Goal: Task Accomplishment & Management: Manage account settings

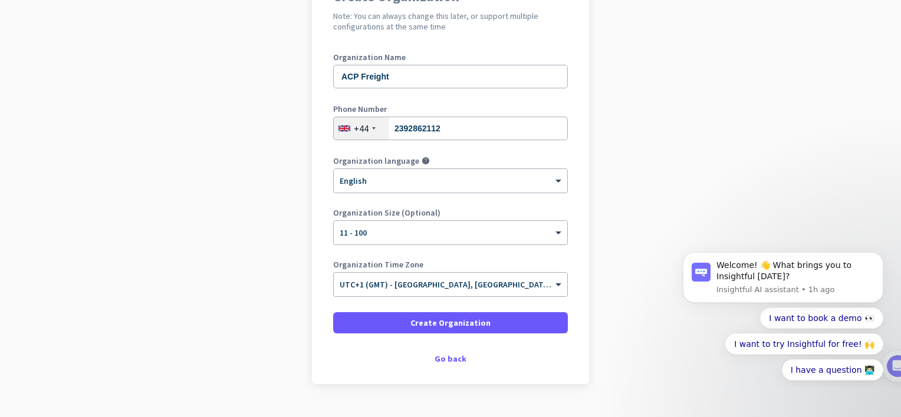
scroll to position [129, 0]
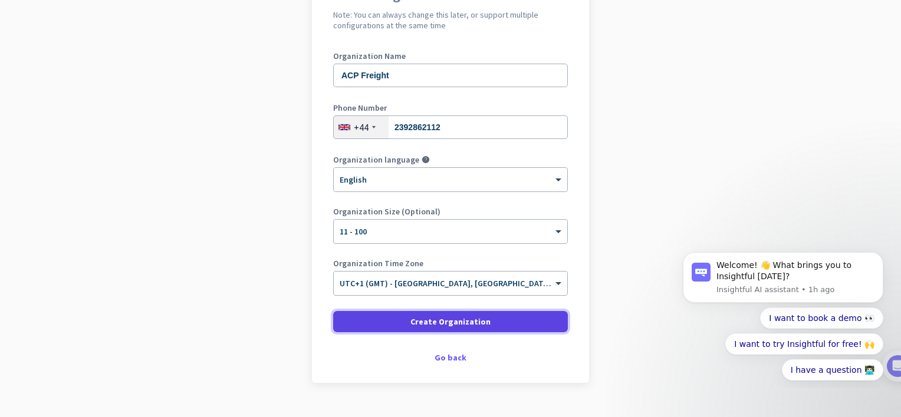
click at [399, 321] on span at bounding box center [450, 322] width 235 height 28
click at [410, 323] on span "Create Organization" at bounding box center [450, 322] width 80 height 12
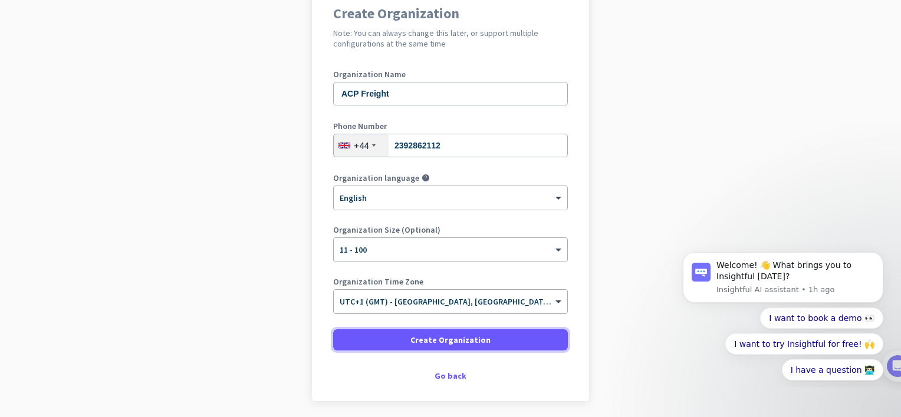
scroll to position [110, 0]
click at [394, 142] on input "2392862112" at bounding box center [450, 146] width 235 height 24
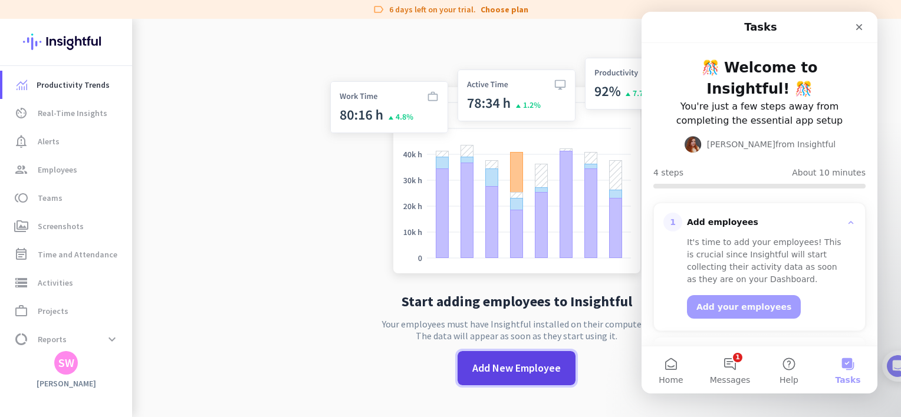
click at [512, 356] on span at bounding box center [517, 368] width 118 height 28
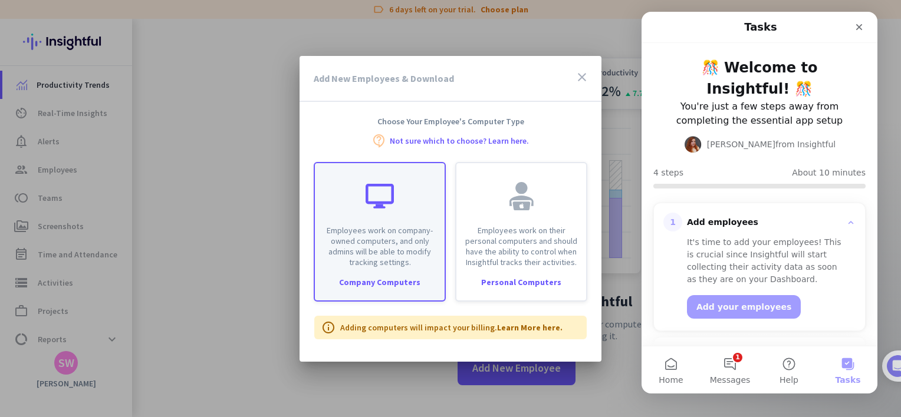
click at [387, 236] on p "Employees work on company-owned computers, and only admins will be able to modi…" at bounding box center [380, 246] width 116 height 42
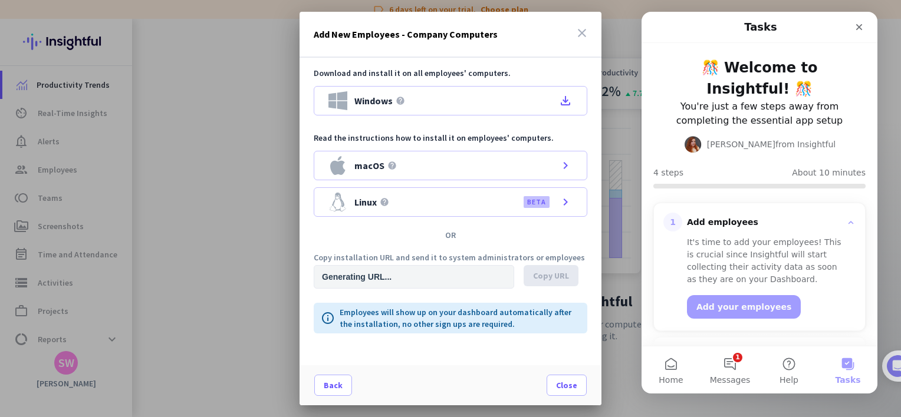
type input "[URL][DOMAIN_NAME]"
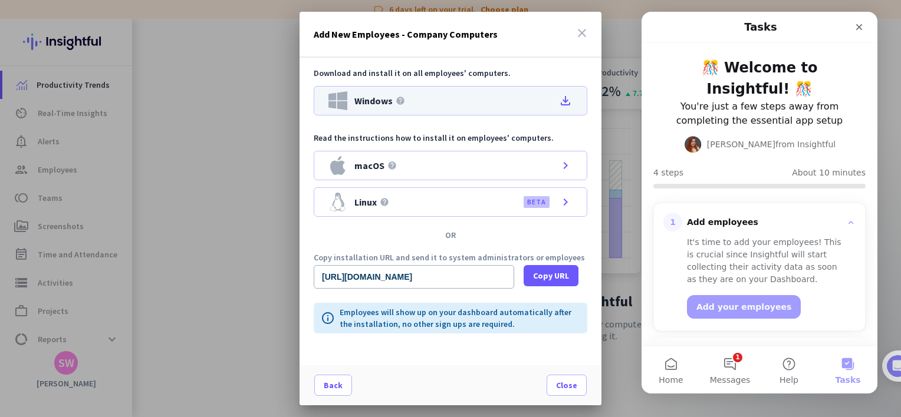
click at [565, 102] on icon "file_download" at bounding box center [565, 101] width 14 height 14
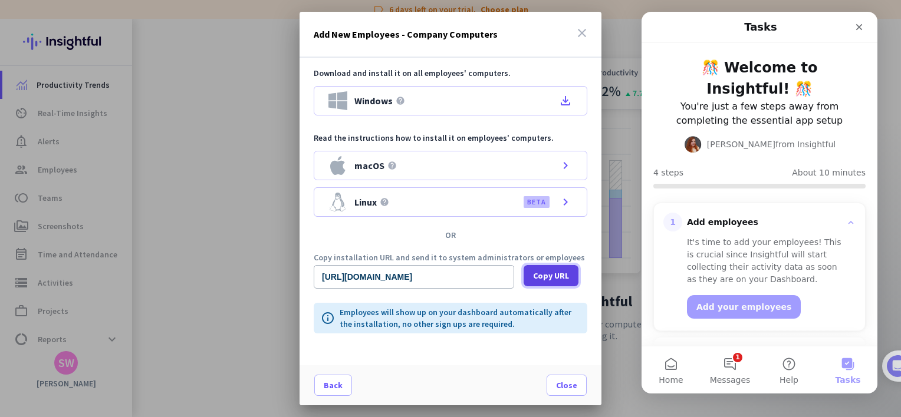
click at [547, 278] on span "Copy URL" at bounding box center [551, 276] width 36 height 12
drag, startPoint x: 503, startPoint y: 275, endPoint x: 213, endPoint y: 251, distance: 290.5
click at [213, 251] on div "Add New Employees - Company Computers close Download and install it on all empl…" at bounding box center [450, 208] width 901 height 417
click at [504, 279] on input "[URL][DOMAIN_NAME]" at bounding box center [414, 277] width 200 height 24
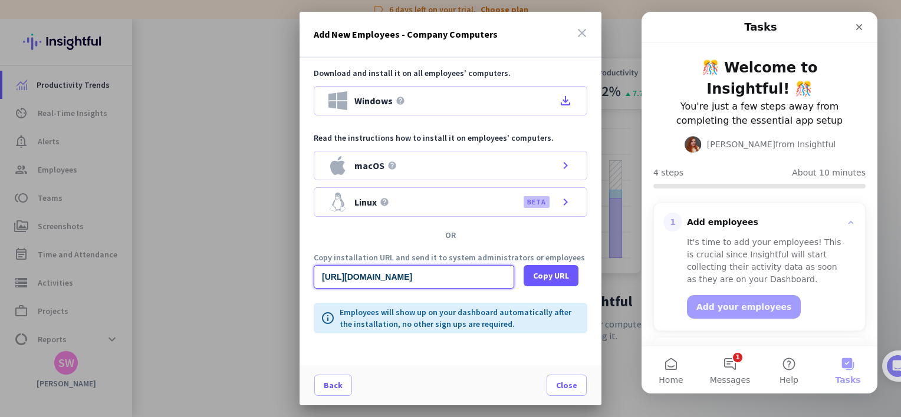
drag, startPoint x: 503, startPoint y: 279, endPoint x: 632, endPoint y: 250, distance: 131.8
click at [632, 250] on div "Add New Employees - Company Computers close Download and install it on all empl…" at bounding box center [450, 208] width 901 height 417
click at [585, 34] on icon "close" at bounding box center [582, 33] width 14 height 14
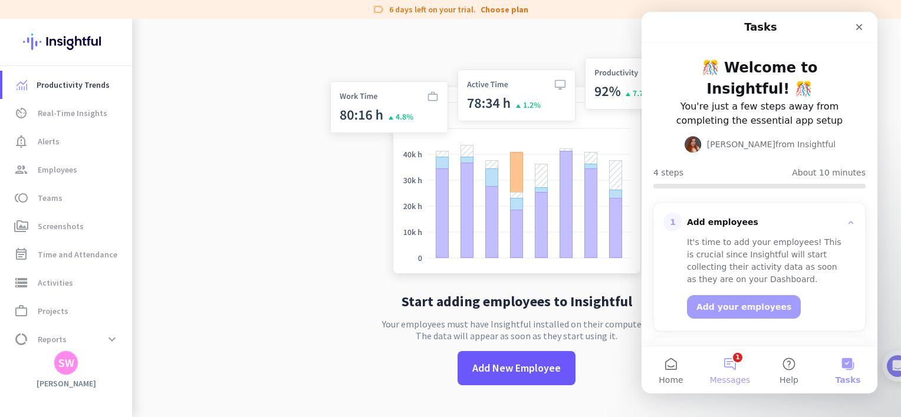
click at [727, 367] on button "1 Messages" at bounding box center [730, 370] width 59 height 47
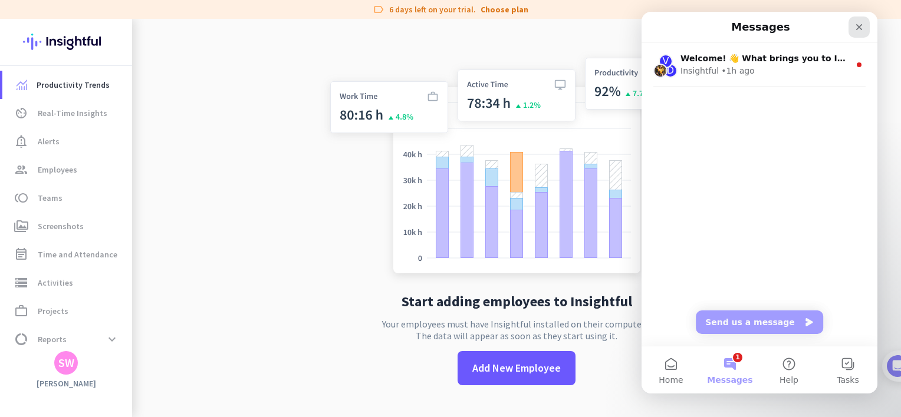
click at [856, 32] on div "Close" at bounding box center [859, 27] width 21 height 21
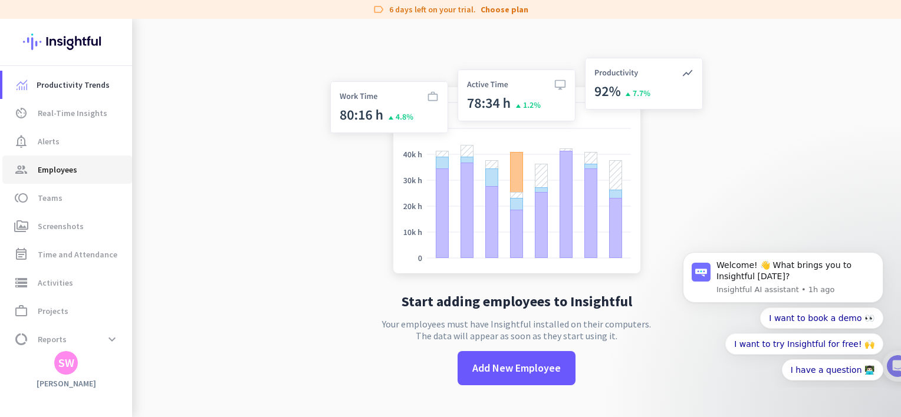
click at [51, 170] on span "Employees" at bounding box center [58, 170] width 40 height 14
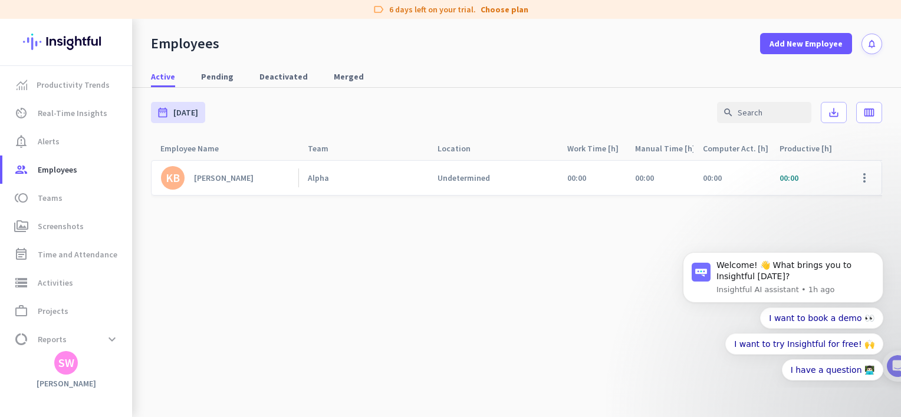
click at [315, 180] on div "Alpha" at bounding box center [318, 178] width 21 height 11
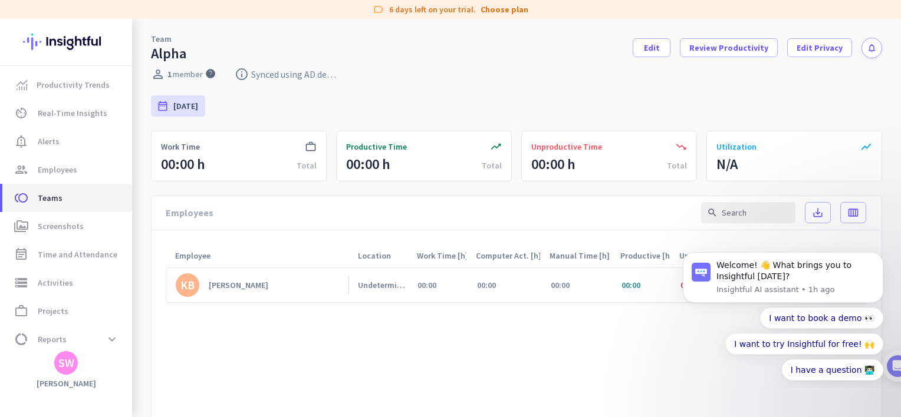
click at [33, 208] on link "toll Teams" at bounding box center [67, 198] width 130 height 28
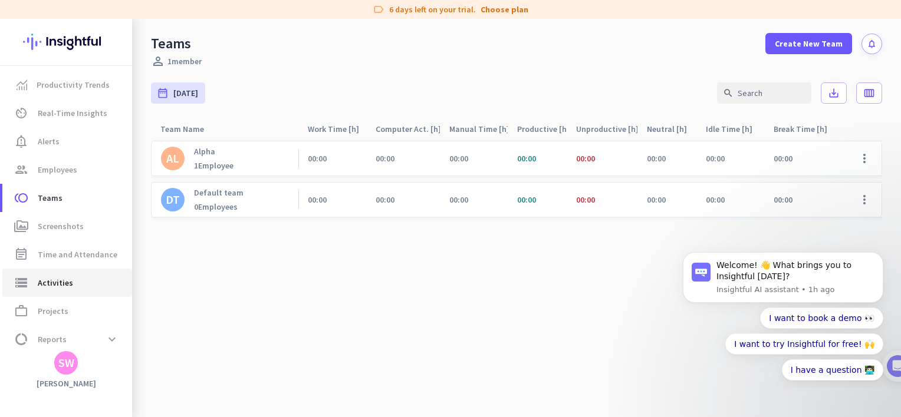
click at [64, 271] on link "storage Activities" at bounding box center [67, 283] width 130 height 28
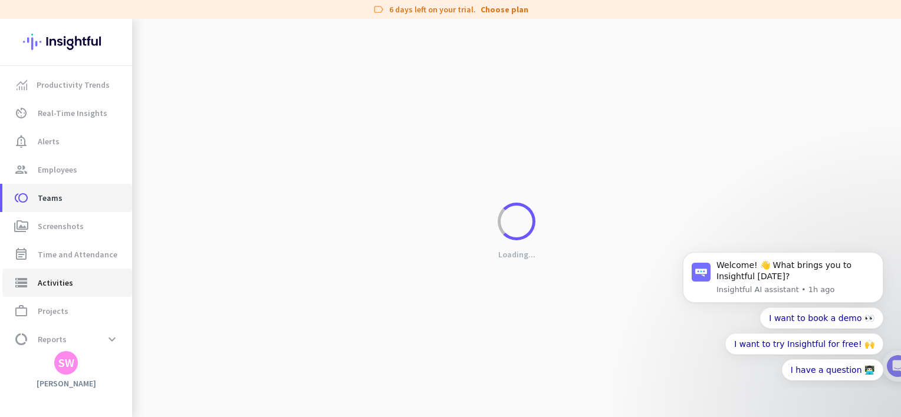
type input "[DATE]"
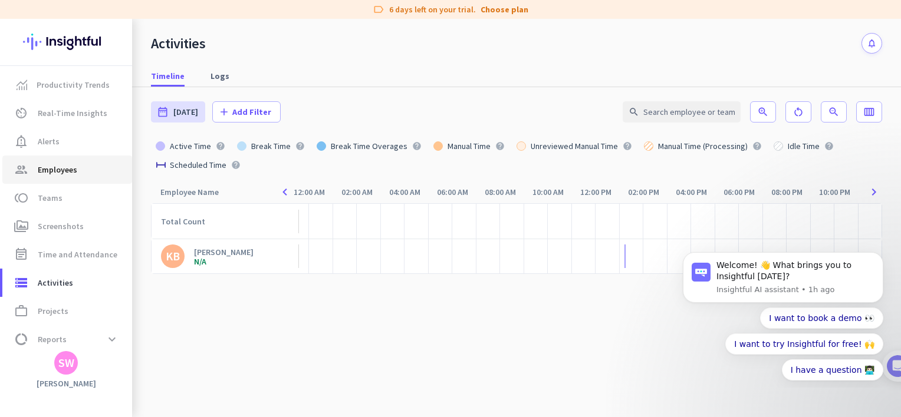
click at [50, 164] on span "Employees" at bounding box center [58, 170] width 40 height 14
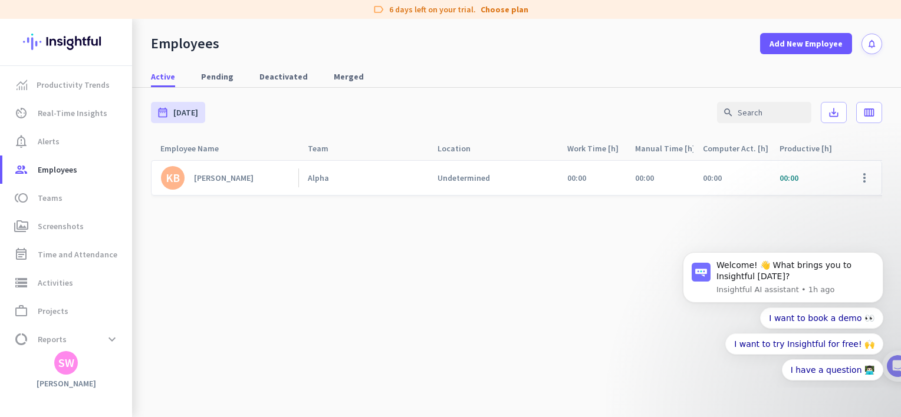
click at [245, 180] on link "KB [PERSON_NAME]" at bounding box center [229, 178] width 137 height 24
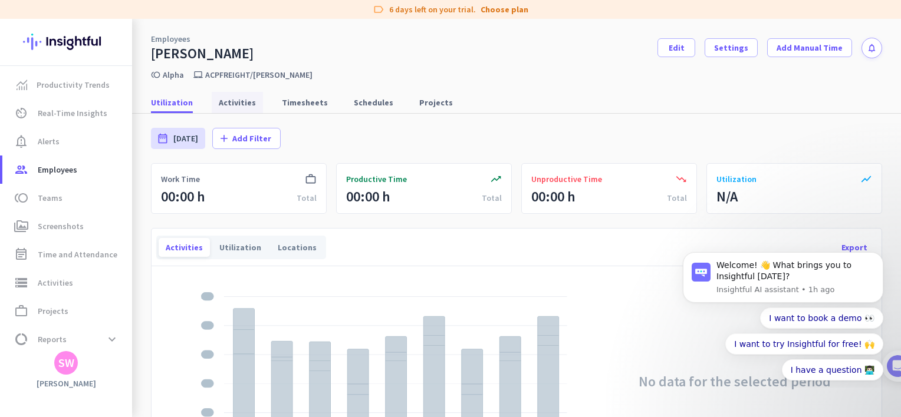
click at [239, 94] on span "Activities" at bounding box center [237, 102] width 37 height 21
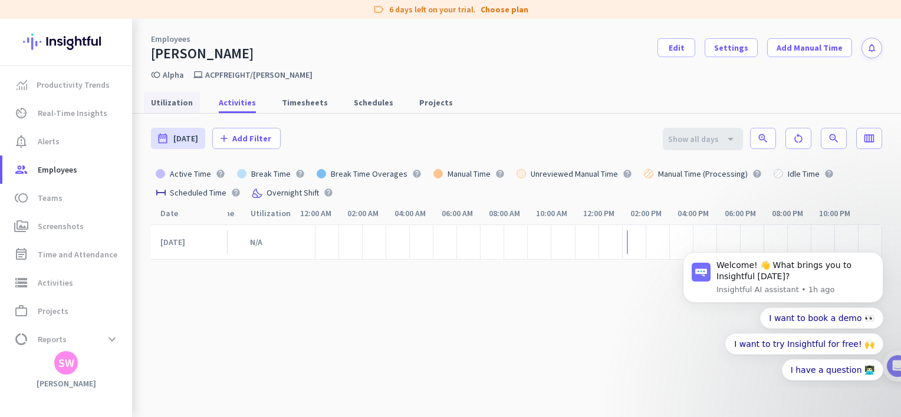
click at [185, 101] on span "Utilization" at bounding box center [172, 103] width 42 height 12
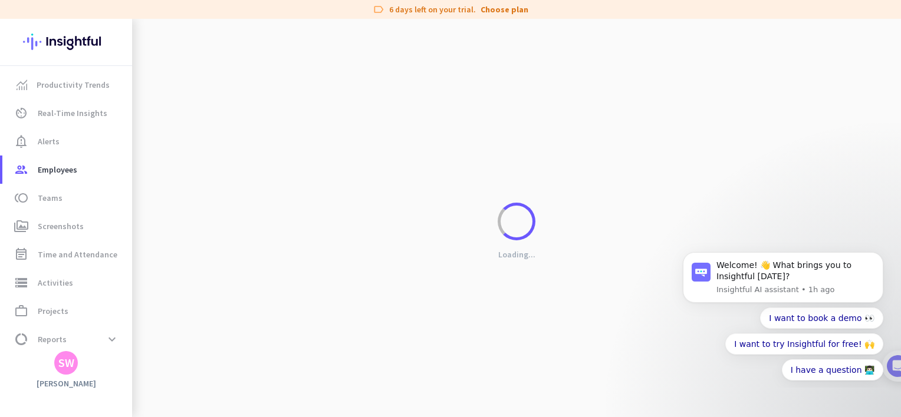
scroll to position [0, 47]
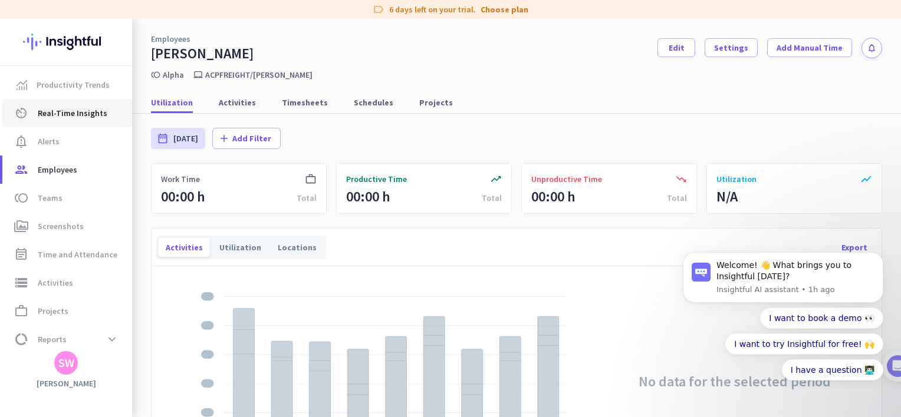
click at [61, 119] on span "Real-Time Insights" at bounding box center [73, 113] width 70 height 14
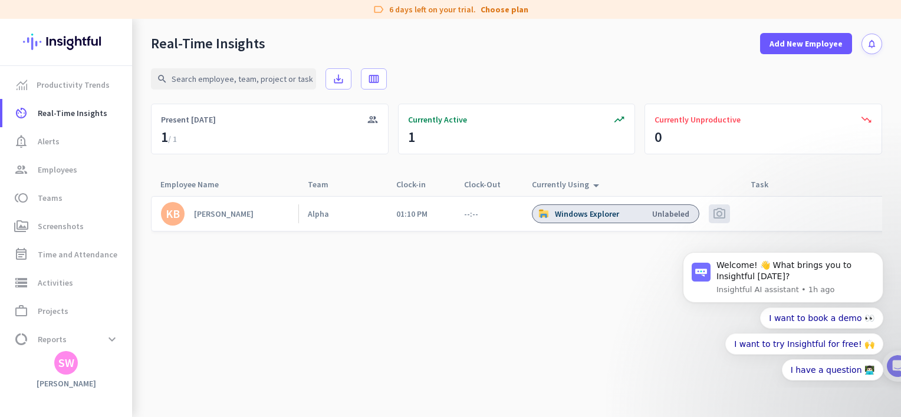
click at [543, 209] on img at bounding box center [543, 214] width 11 height 11
click at [897, 305] on html "Welcome! 👋 What brings you to Insightful [DATE]? Insightful AI assistant • 1h a…" at bounding box center [783, 315] width 236 height 146
click at [874, 256] on button "Dismiss notification" at bounding box center [879, 255] width 15 height 15
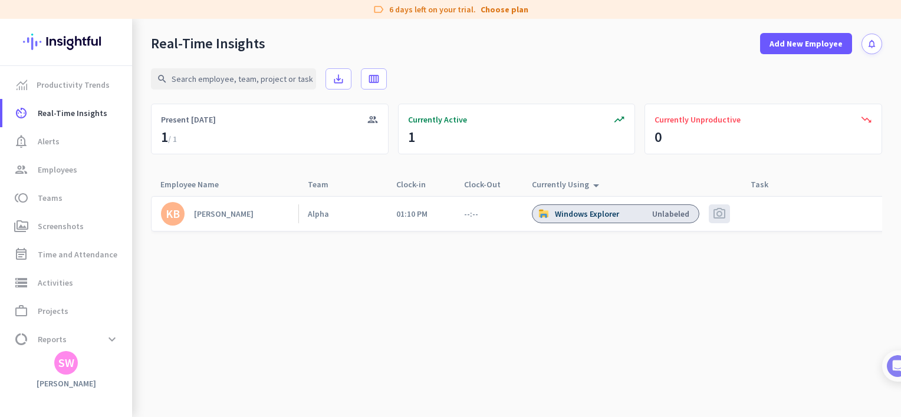
click at [712, 212] on div "photo_camera" at bounding box center [719, 214] width 21 height 19
click at [57, 162] on link "group Employees" at bounding box center [67, 170] width 130 height 28
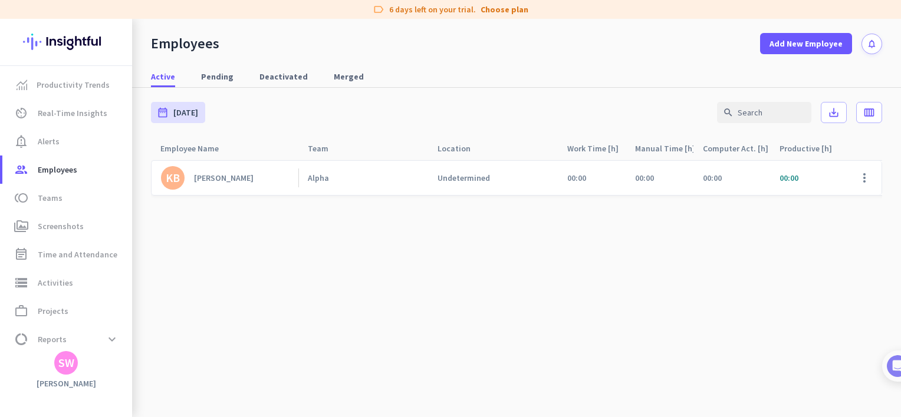
click at [356, 183] on div "Alpha" at bounding box center [363, 178] width 130 height 34
click at [258, 186] on link "KB [PERSON_NAME]" at bounding box center [229, 178] width 137 height 24
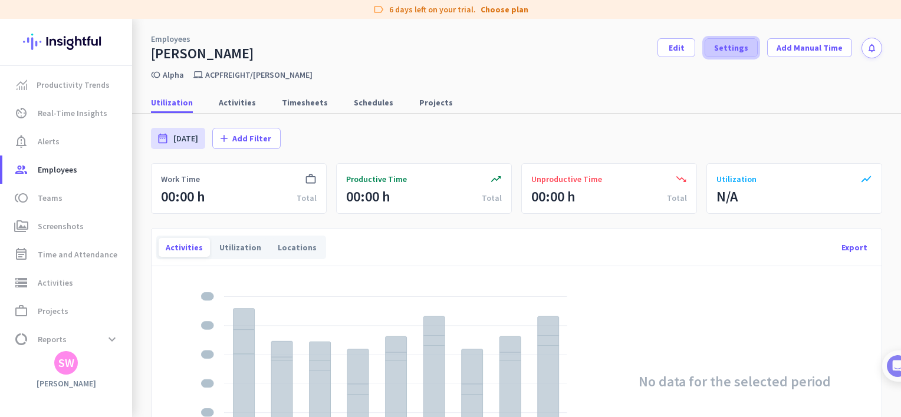
click at [722, 47] on span "Settings" at bounding box center [731, 48] width 34 height 12
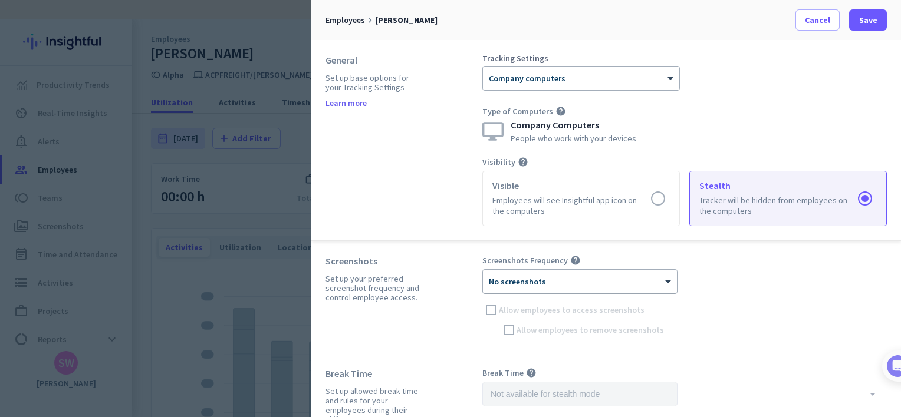
click at [512, 278] on div at bounding box center [580, 278] width 194 height 10
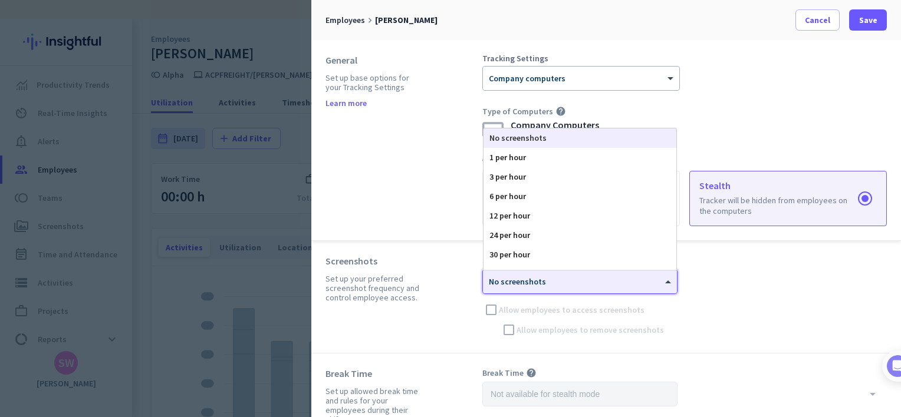
click at [524, 136] on div "No screenshots" at bounding box center [580, 138] width 193 height 19
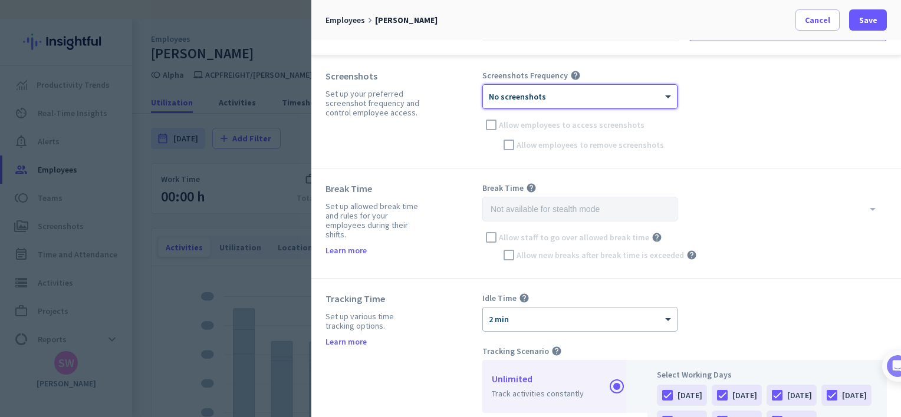
scroll to position [158, 0]
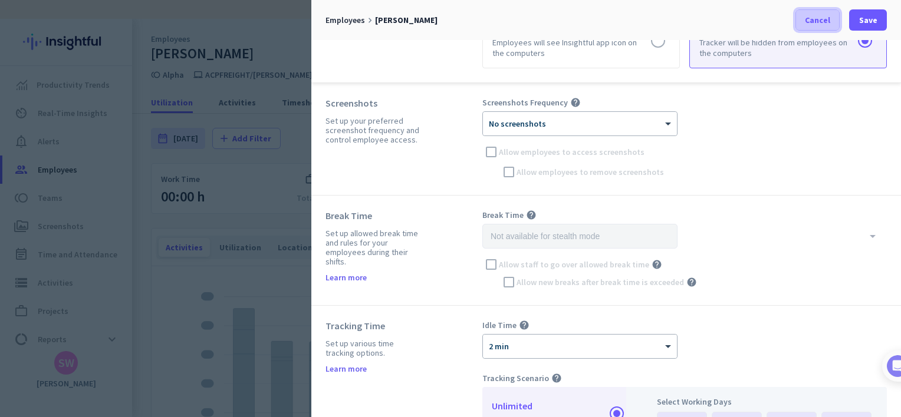
click at [828, 27] on span at bounding box center [817, 20] width 43 height 28
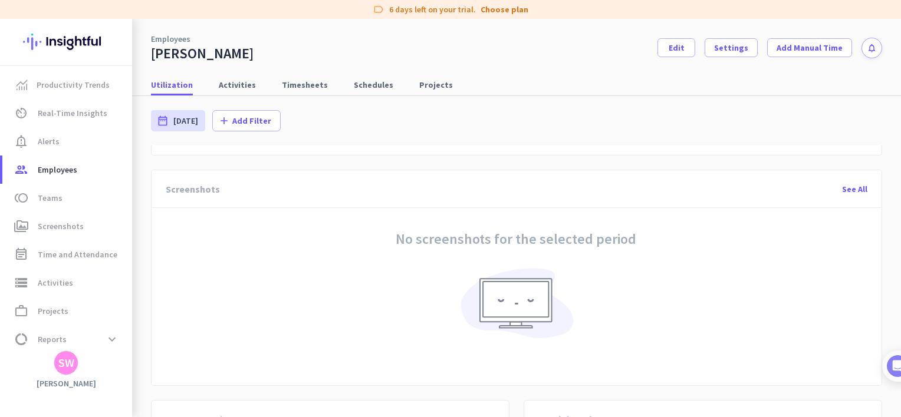
scroll to position [333, 0]
click at [54, 283] on span "Activities" at bounding box center [55, 283] width 35 height 14
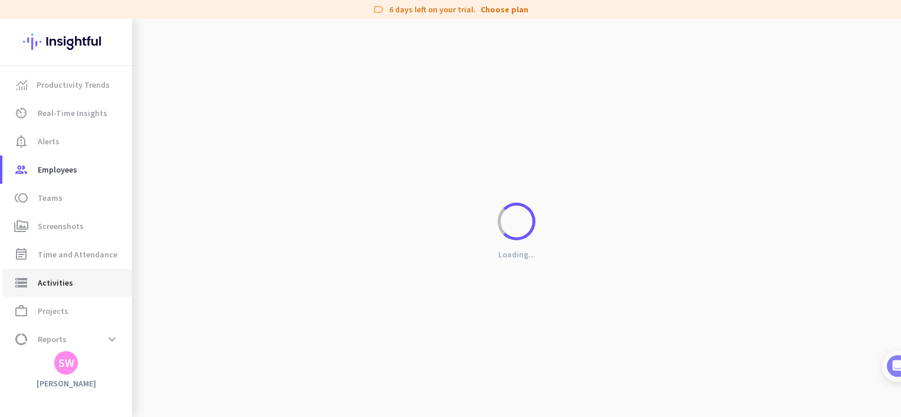
type input "[DATE]"
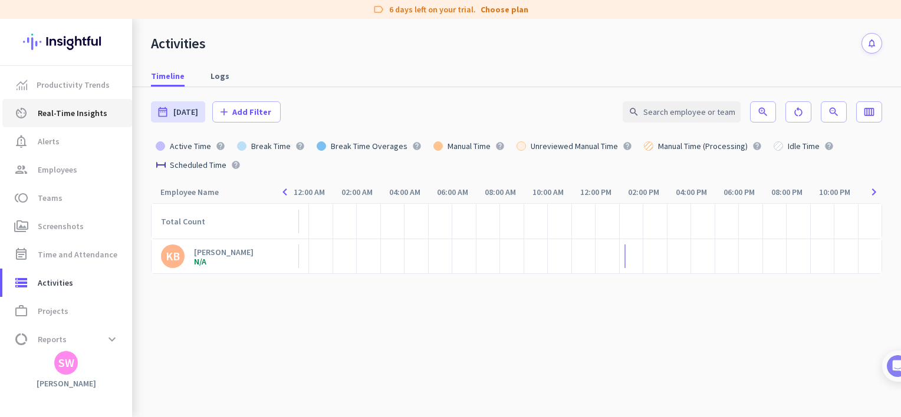
click at [55, 118] on span "Real-Time Insights" at bounding box center [73, 113] width 70 height 14
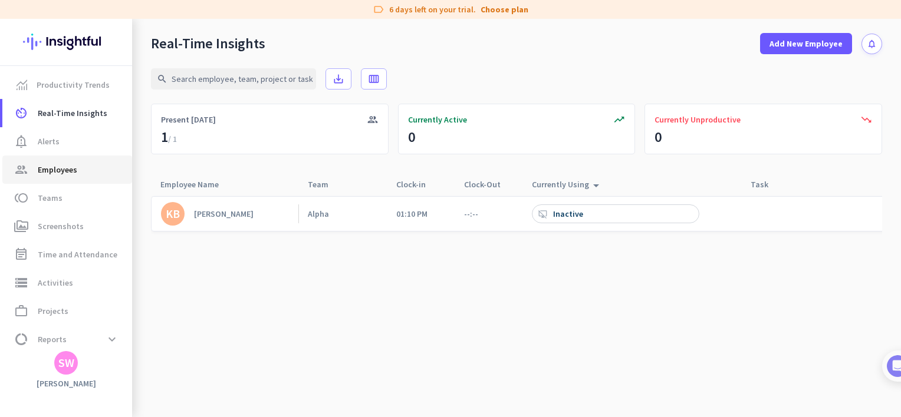
click at [83, 175] on span "group Employees" at bounding box center [67, 170] width 111 height 14
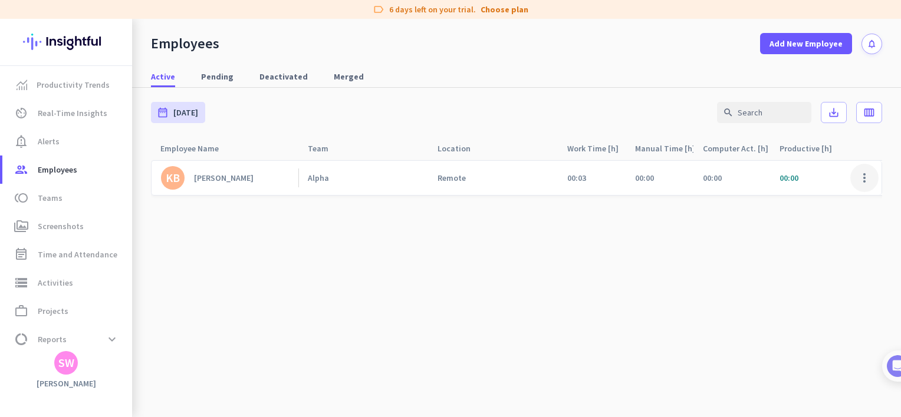
click at [863, 165] on span at bounding box center [864, 178] width 28 height 28
click at [493, 243] on div at bounding box center [450, 208] width 901 height 417
click at [460, 190] on div "Remote" at bounding box center [493, 178] width 130 height 34
click at [438, 175] on div "Remote" at bounding box center [452, 178] width 28 height 11
click at [235, 183] on div "[PERSON_NAME]" at bounding box center [224, 178] width 60 height 11
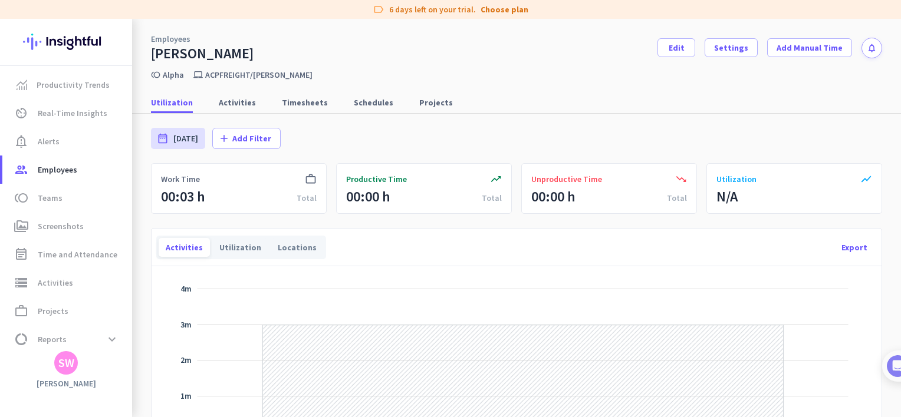
click at [75, 367] on div "SW" at bounding box center [66, 363] width 24 height 24
click at [19, 374] on div at bounding box center [450, 208] width 901 height 417
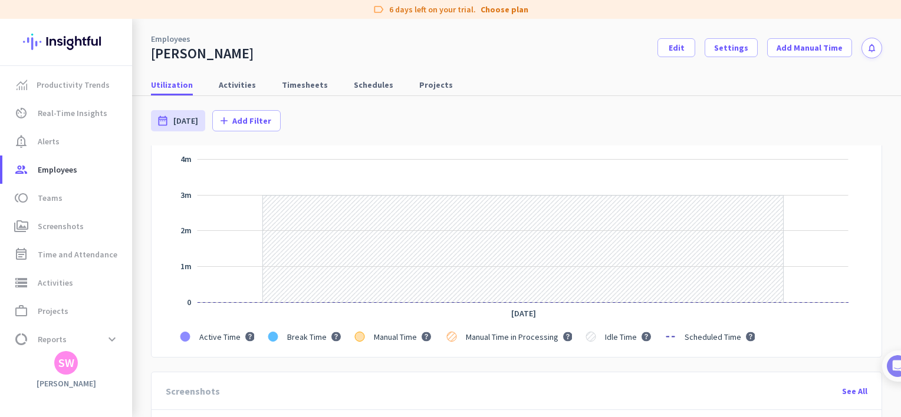
scroll to position [129, 0]
click at [57, 208] on link "toll Teams" at bounding box center [67, 198] width 130 height 28
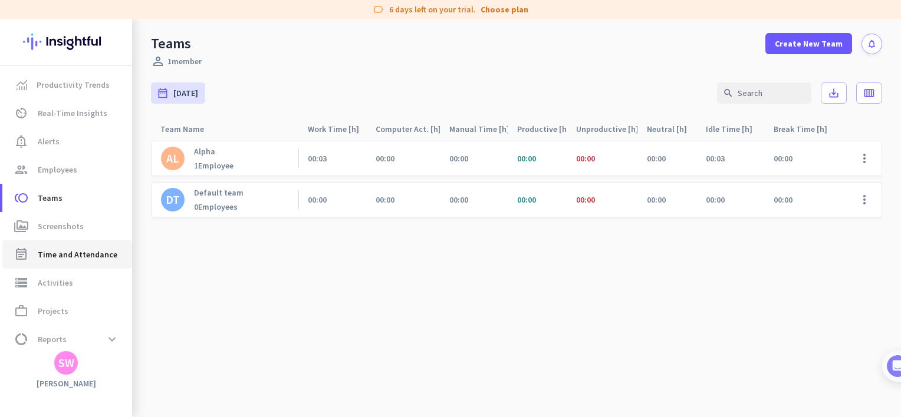
click at [68, 259] on span "Time and Attendance" at bounding box center [78, 255] width 80 height 14
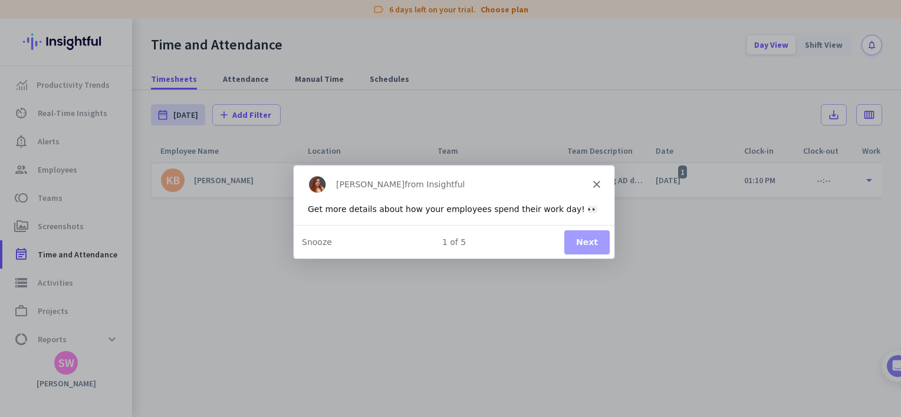
click at [577, 238] on button "Next" at bounding box center [586, 241] width 45 height 24
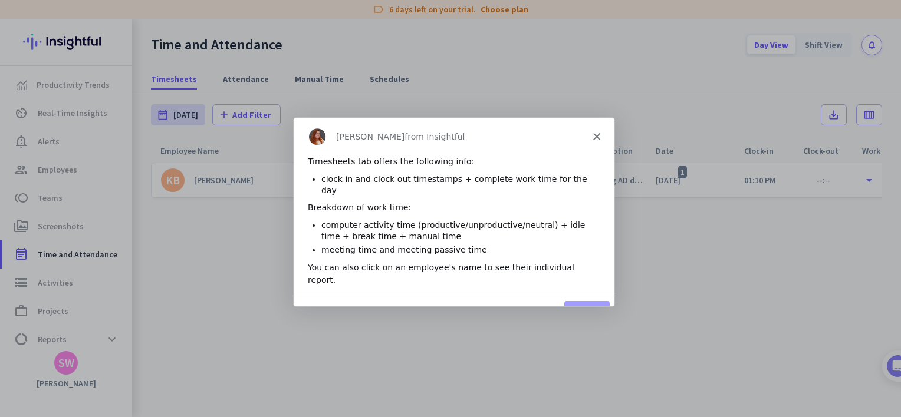
click at [581, 300] on button "Next" at bounding box center [586, 312] width 45 height 24
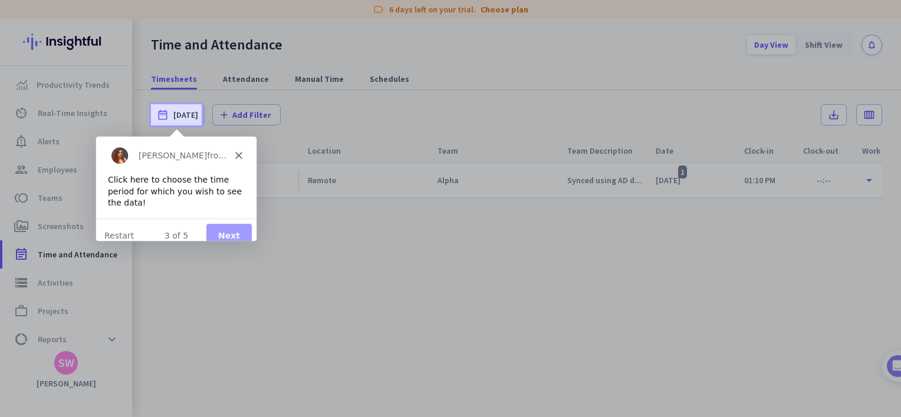
click at [228, 237] on div "3 of 5 Next Restart" at bounding box center [176, 235] width 160 height 34
click at [230, 236] on div "3 of 5 Next Restart" at bounding box center [176, 235] width 160 height 34
click at [232, 233] on button "Next" at bounding box center [228, 235] width 45 height 24
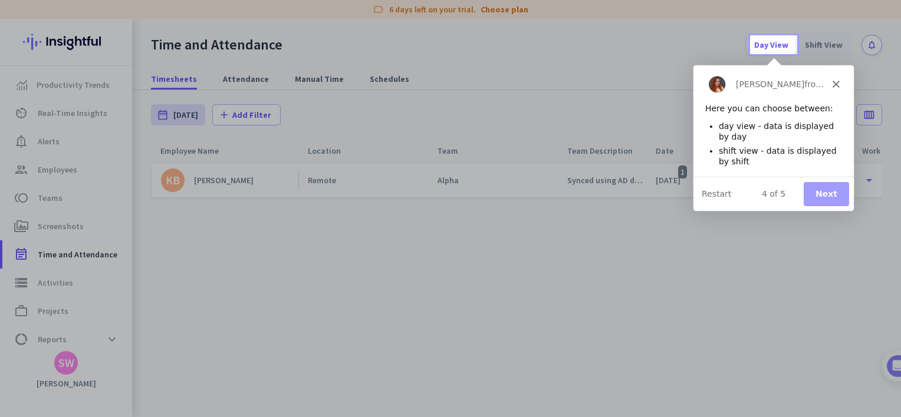
click at [824, 193] on button "Next" at bounding box center [825, 194] width 45 height 24
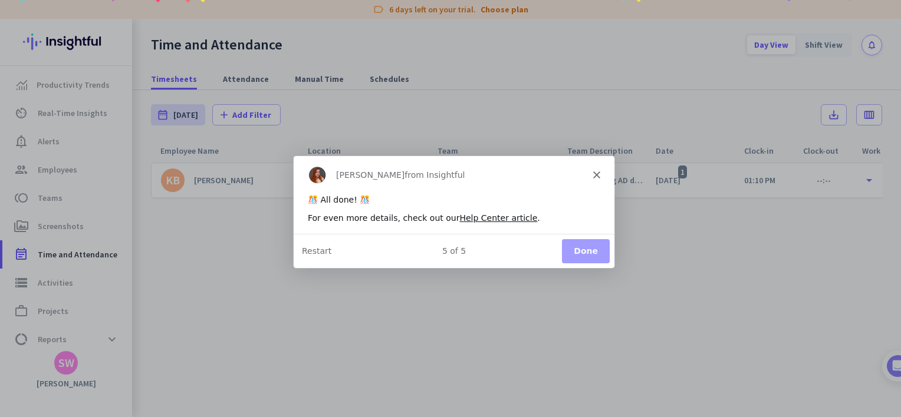
click at [583, 243] on button "Done" at bounding box center [585, 251] width 48 height 24
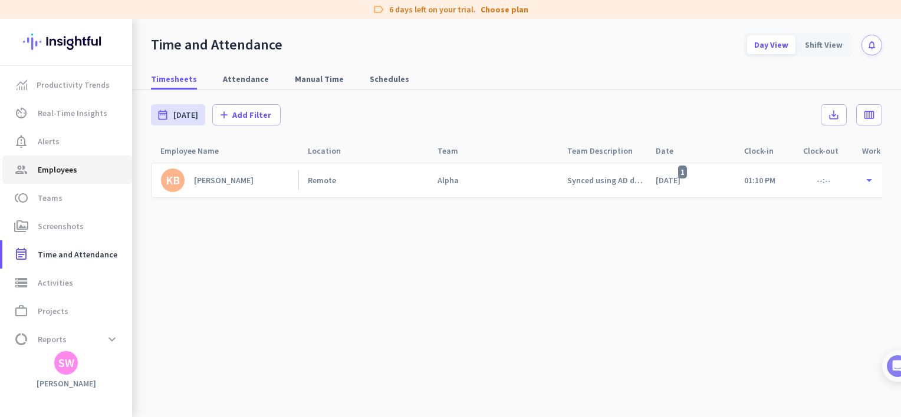
click at [52, 176] on span "Employees" at bounding box center [58, 170] width 40 height 14
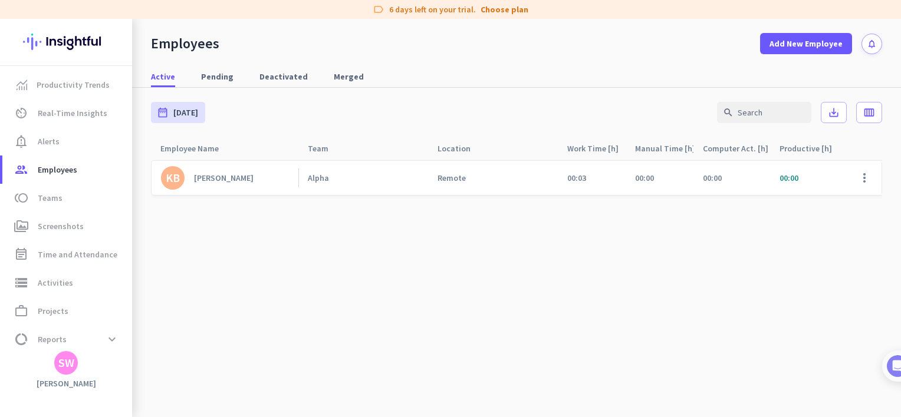
click at [321, 276] on cdk-virtual-scroll-viewport "KB [PERSON_NAME] Alpha Remote 00:03 00:00 00:00 00:00 00:00 00:00 00:03 00:00 N…" at bounding box center [516, 289] width 731 height 258
click at [478, 271] on cdk-virtual-scroll-viewport "KB [PERSON_NAME] Alpha Remote 00:03 00:00 00:00 00:00 00:00 00:00 00:03 00:00 N…" at bounding box center [516, 289] width 731 height 258
